Goal: Communication & Community: Ask a question

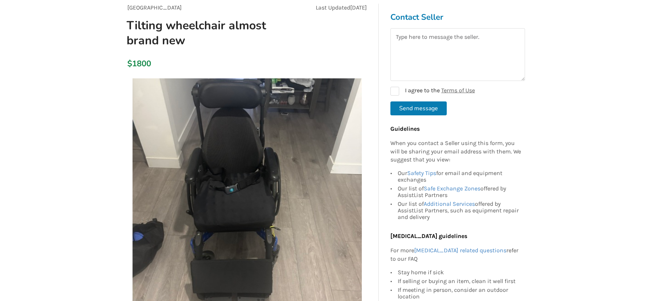
scroll to position [71, 0]
click at [421, 47] on textarea at bounding box center [457, 54] width 135 height 53
type textarea "Hello, is this still available? Thanks [PERSON_NAME]"
click at [395, 89] on label "I agree to the Terms of Use" at bounding box center [432, 91] width 84 height 9
click at [407, 108] on button "Send message" at bounding box center [418, 108] width 56 height 14
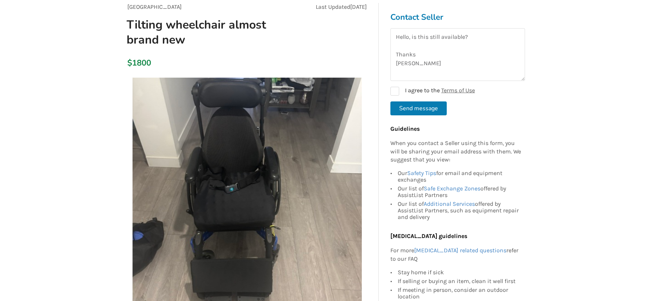
checkbox input "false"
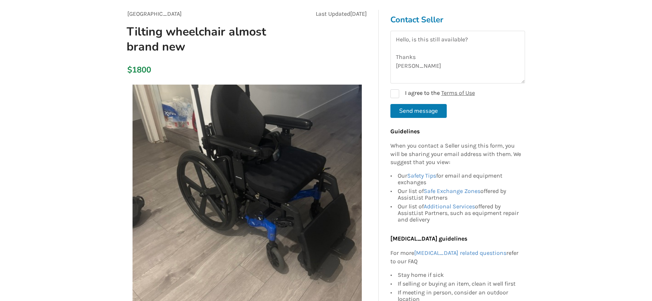
scroll to position [66, 0]
